Goal: Register for event/course

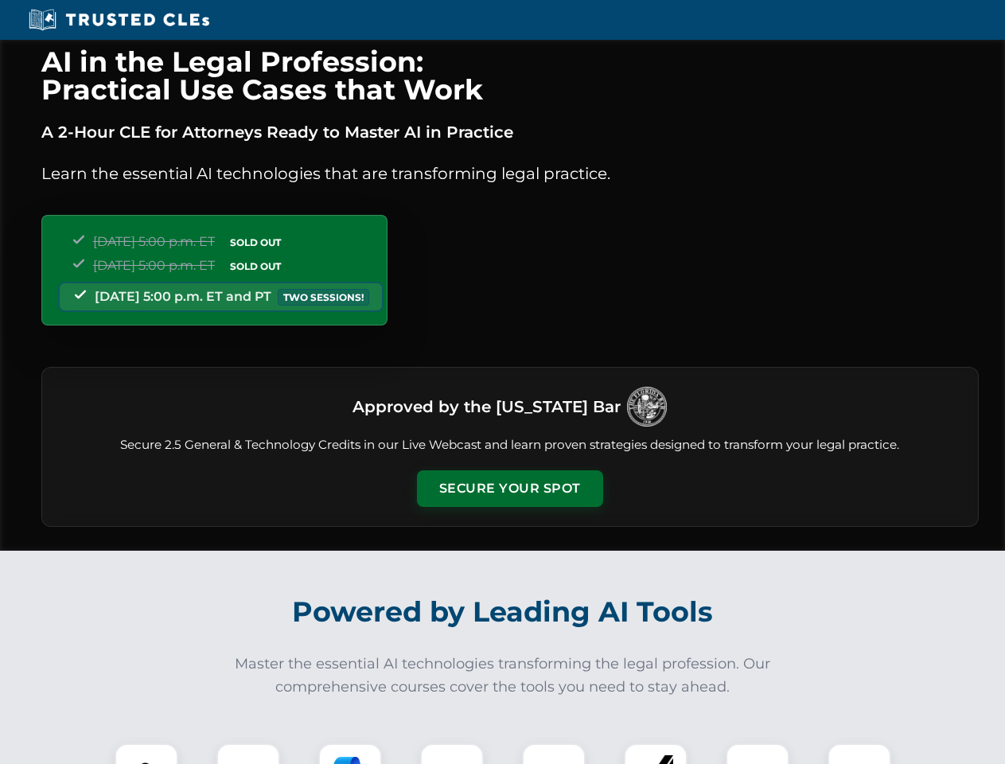
click at [509, 489] on button "Secure Your Spot" at bounding box center [510, 488] width 186 height 37
click at [146, 754] on img at bounding box center [146, 775] width 46 height 46
